Goal: Task Accomplishment & Management: Understand process/instructions

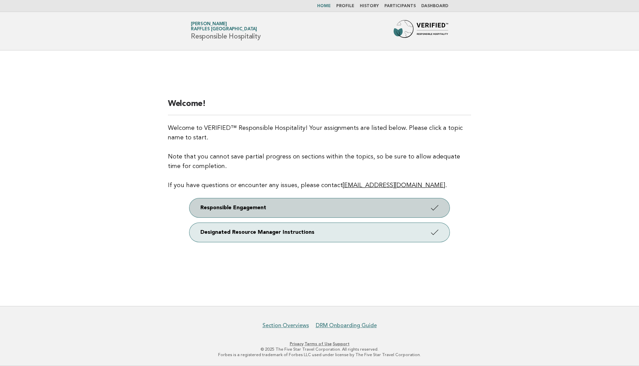
click at [270, 211] on link "Responsible Engagement" at bounding box center [319, 208] width 260 height 19
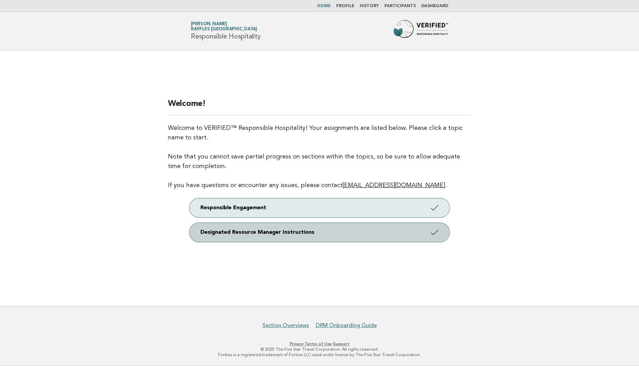
click at [272, 232] on link "Designated Resource Manager Instructions" at bounding box center [319, 232] width 260 height 19
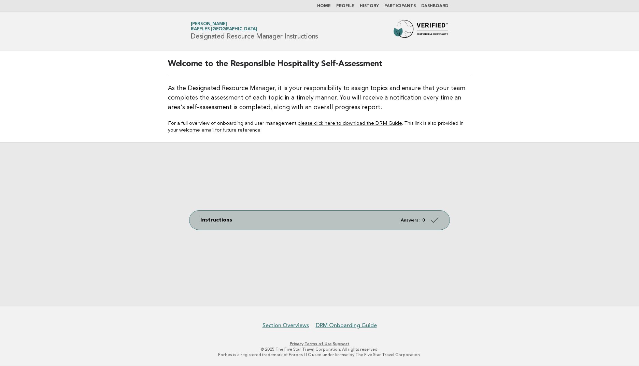
click at [255, 224] on link "Instructions Answers: 0" at bounding box center [319, 220] width 260 height 19
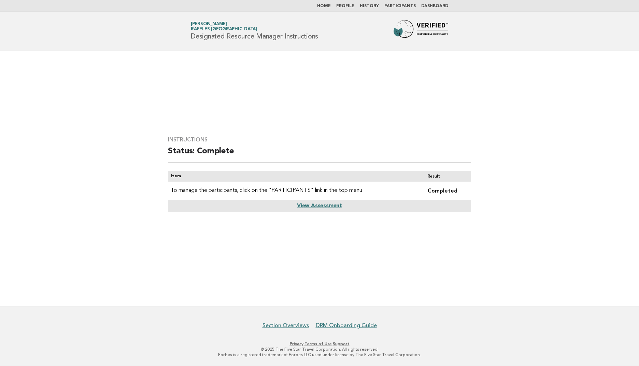
click at [212, 220] on div "Instructions Status: Complete Item Result To manage the participants, click on …" at bounding box center [319, 178] width 319 height 100
click at [325, 205] on link "View Assessment" at bounding box center [319, 205] width 45 height 5
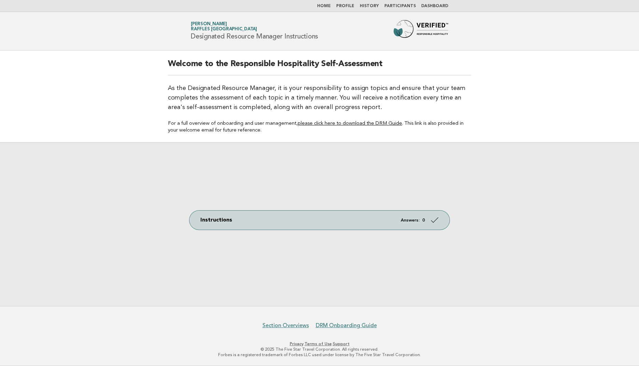
click at [208, 23] on link "Ömer Demir Raffles Istanbul" at bounding box center [224, 27] width 66 height 10
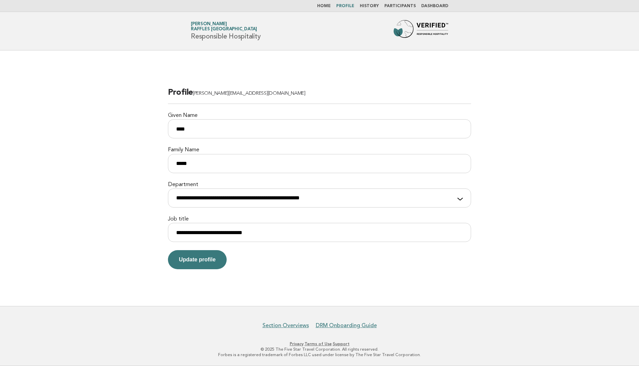
click at [433, 6] on link "Dashboard" at bounding box center [434, 6] width 27 height 4
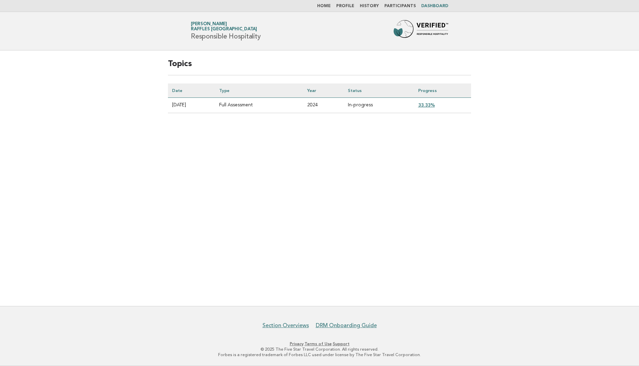
click at [435, 104] on link "33.33%" at bounding box center [426, 104] width 17 height 5
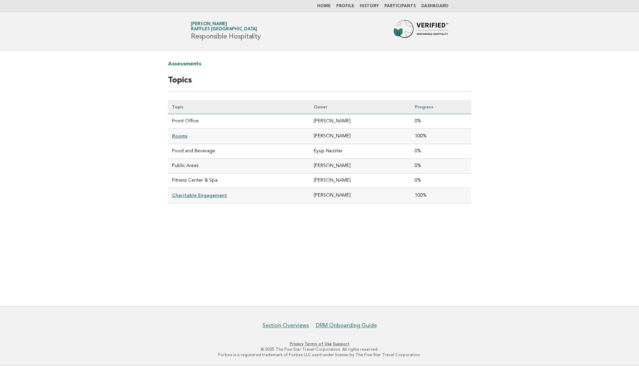
drag, startPoint x: 356, startPoint y: 181, endPoint x: 207, endPoint y: 151, distance: 151.7
click at [207, 151] on tbody "Front Office [PERSON_NAME] 0% Rooms [PERSON_NAME] 100% Food and Beverage Eyüp N…" at bounding box center [319, 158] width 303 height 89
